Goal: Task Accomplishment & Management: Complete application form

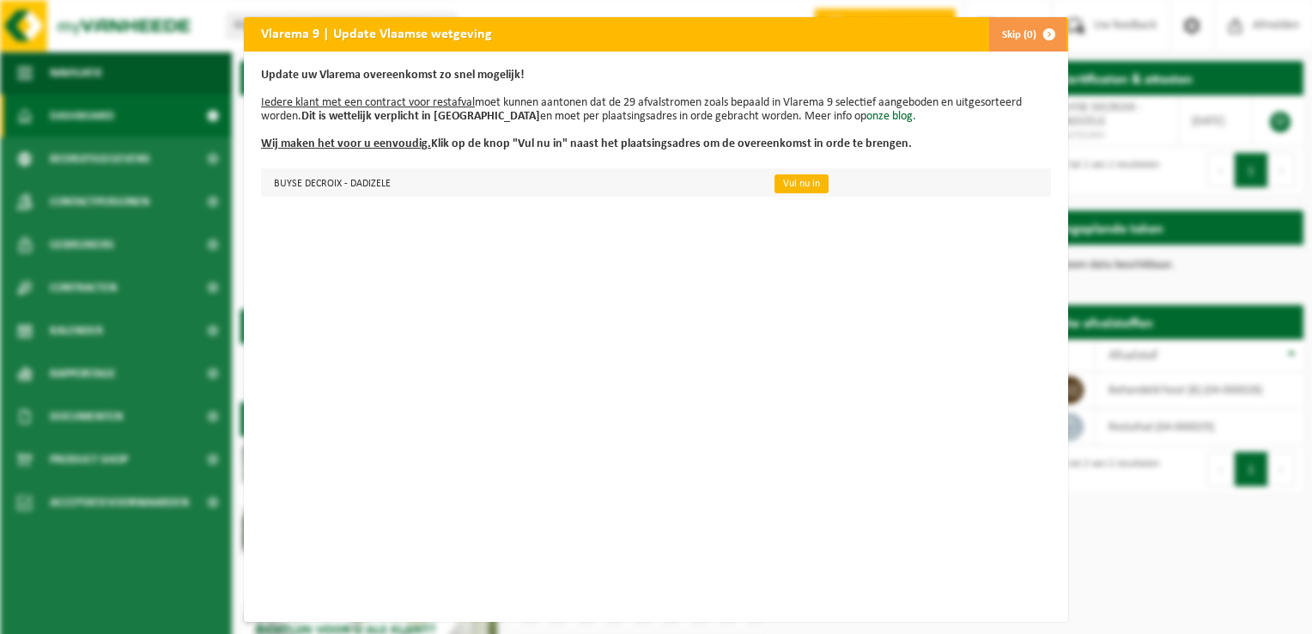
click at [782, 187] on link "Vul nu in" at bounding box center [801, 183] width 54 height 19
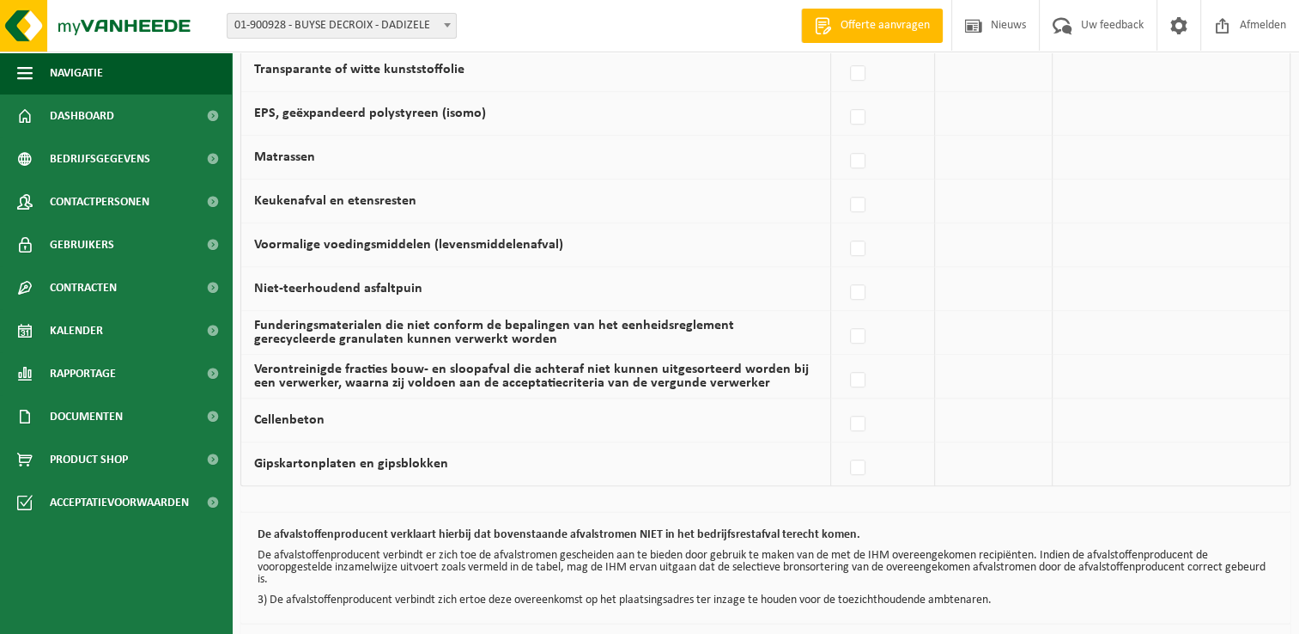
scroll to position [1165, 0]
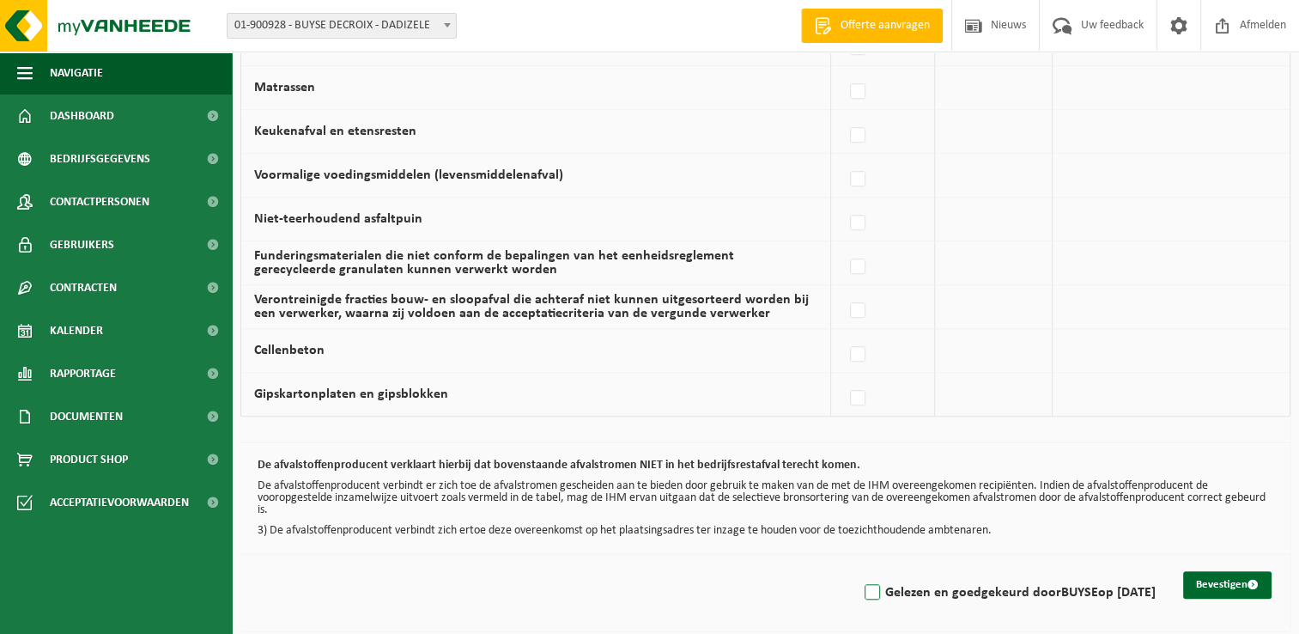
click at [861, 585] on label "Gelezen en goedgekeurd door BUYSE op 29/08/25" at bounding box center [1008, 592] width 294 height 26
click at [858, 571] on input "Gelezen en goedgekeurd door BUYSE op 29/08/25" at bounding box center [858, 570] width 1 height 1
checkbox input "true"
click at [1241, 581] on button "Bevestigen" at bounding box center [1227, 584] width 88 height 27
